Goal: Find specific page/section: Find specific page/section

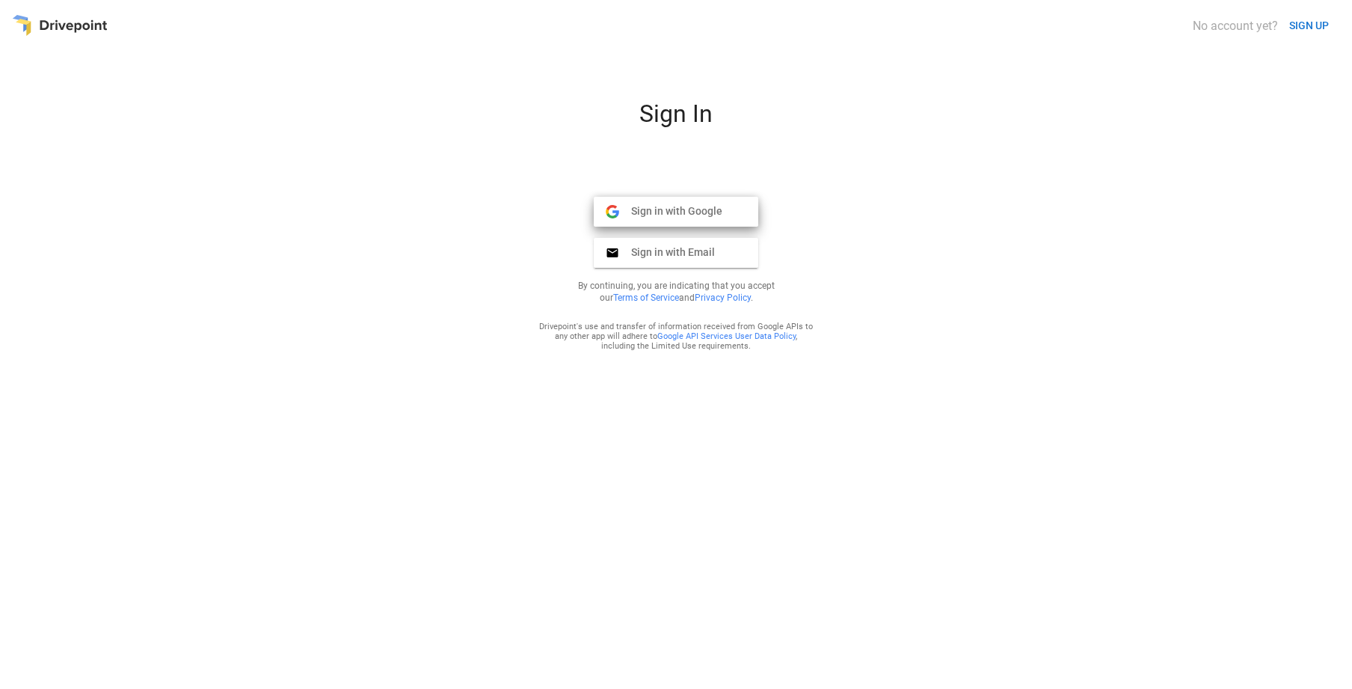
click at [698, 209] on span "Sign in with Google" at bounding box center [670, 210] width 103 height 13
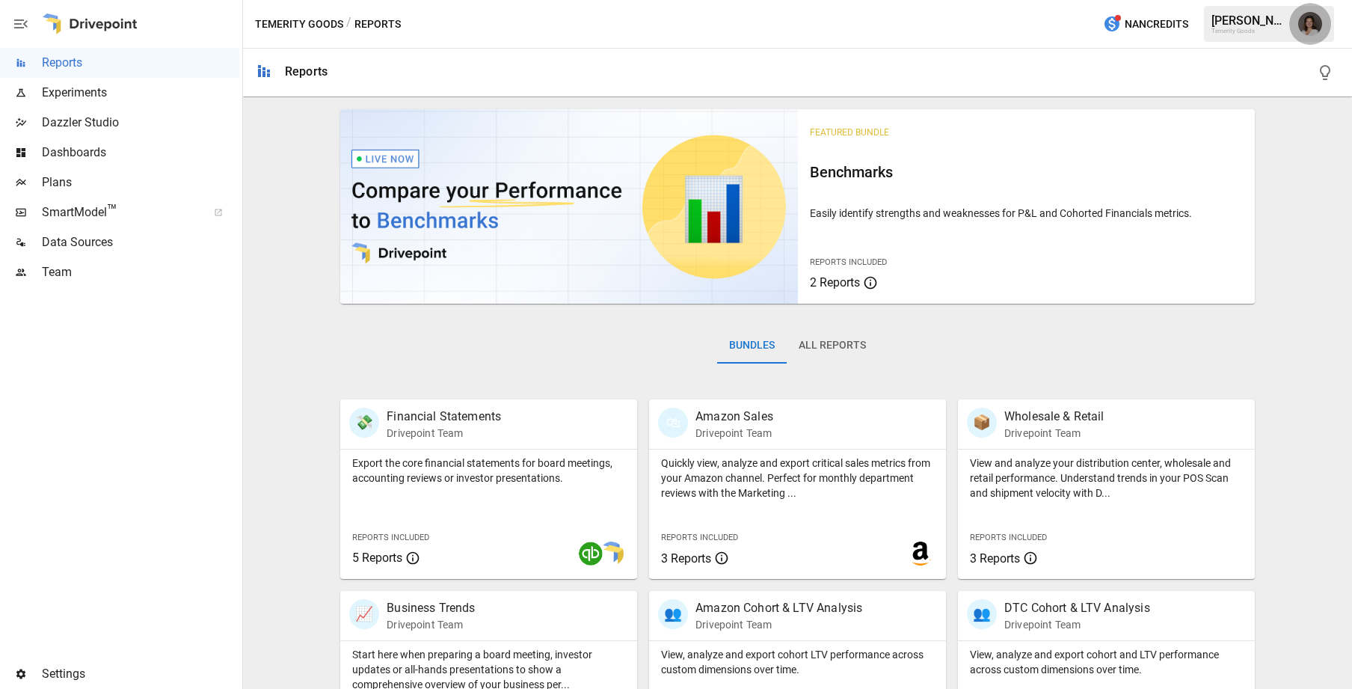
click at [1321, 21] on img "Franziska Ibscher" at bounding box center [1310, 24] width 24 height 24
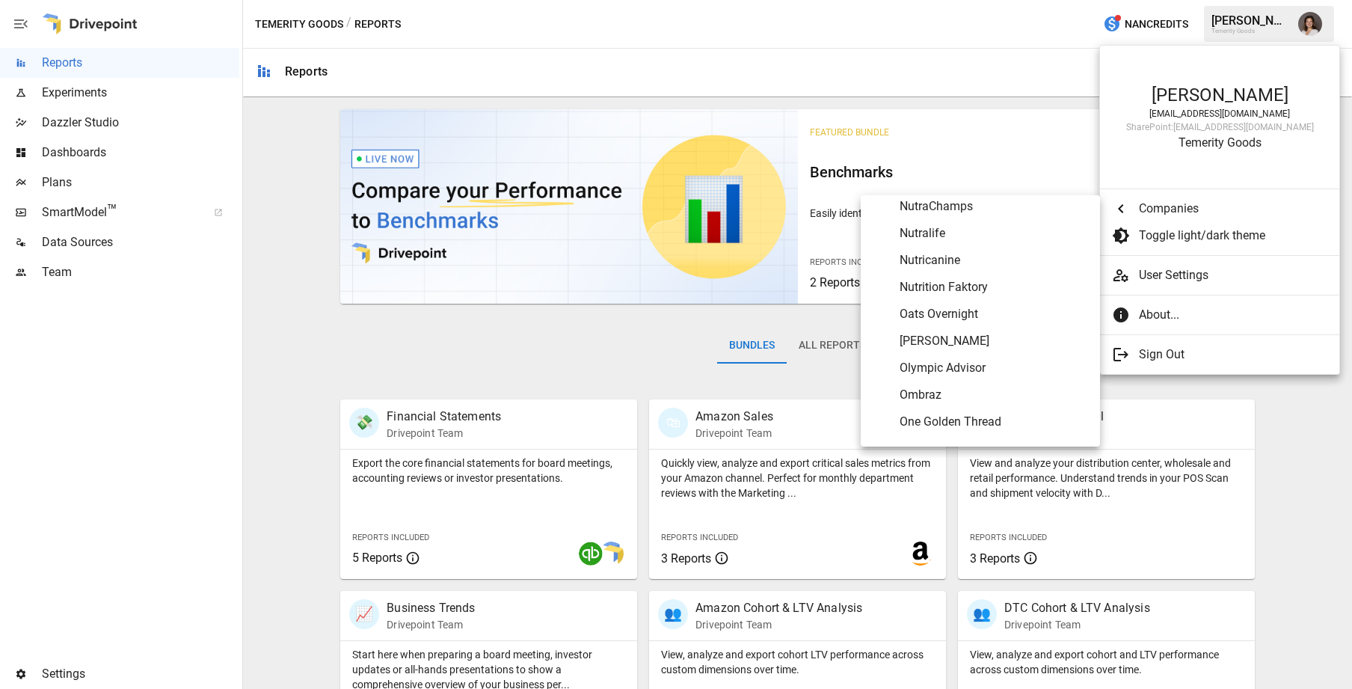
scroll to position [5440, 0]
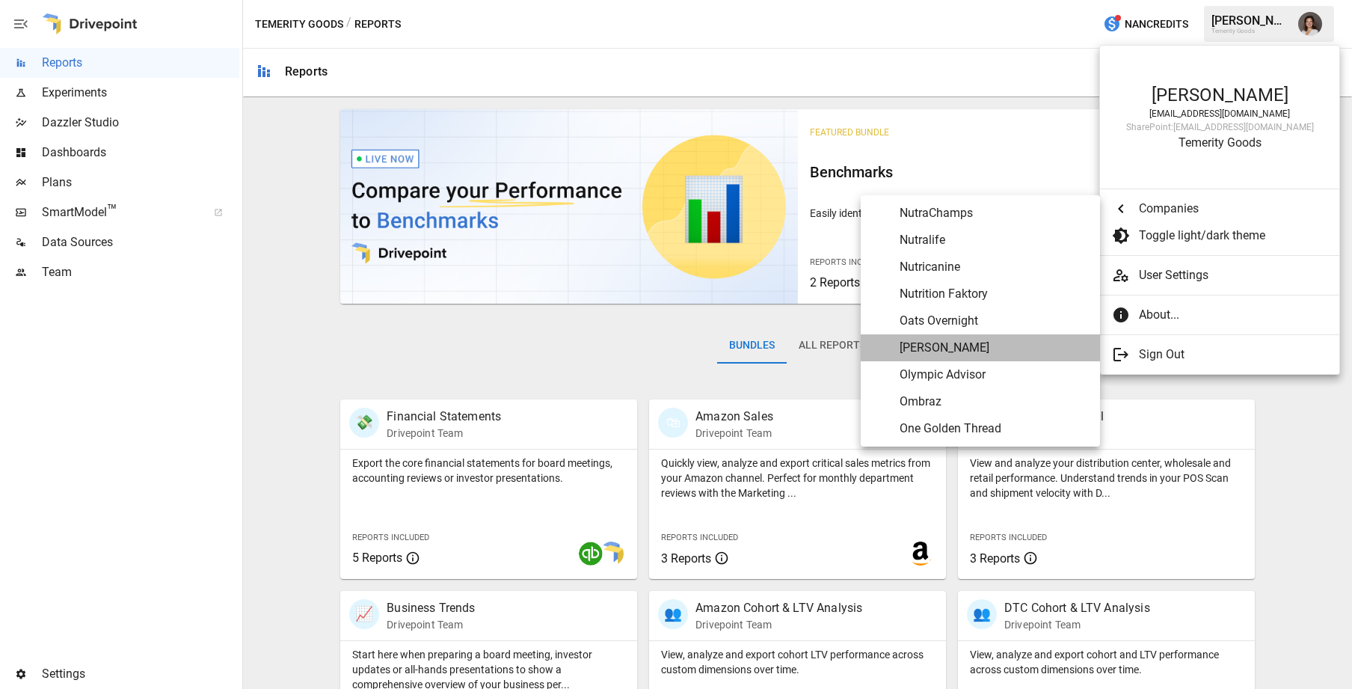
click at [994, 343] on span "[PERSON_NAME]" at bounding box center [994, 348] width 188 height 18
